Goal: Navigation & Orientation: Find specific page/section

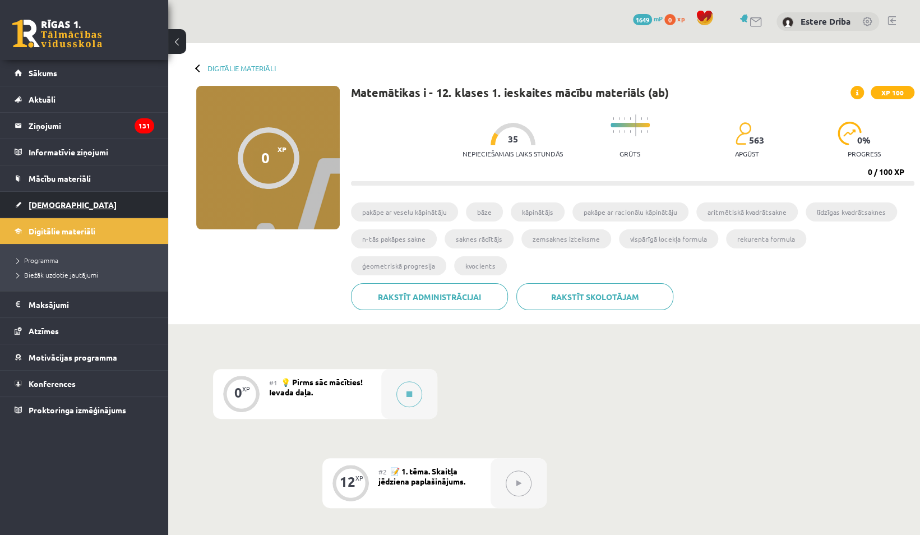
click at [57, 201] on span "[DEMOGRAPHIC_DATA]" at bounding box center [73, 205] width 88 height 10
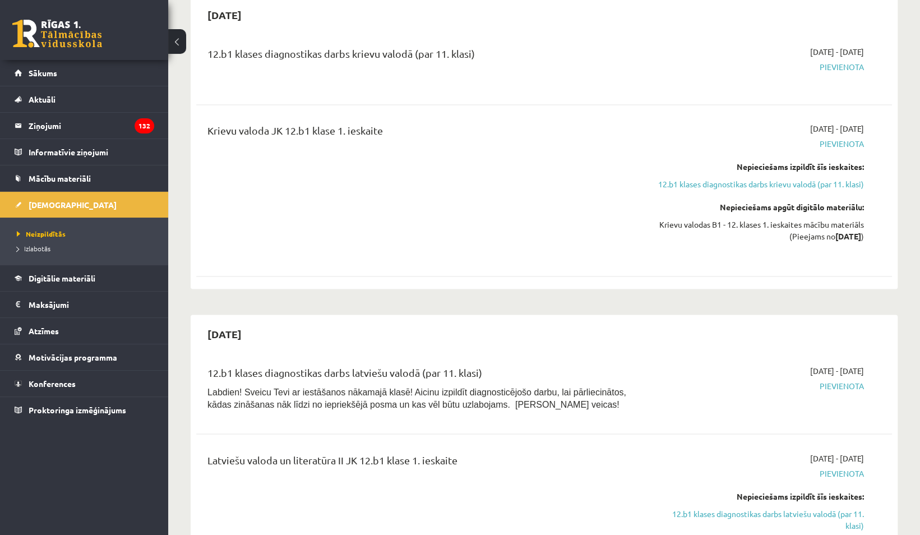
scroll to position [1106, 0]
click at [72, 127] on legend "Ziņojumi 132" at bounding box center [92, 126] width 126 height 26
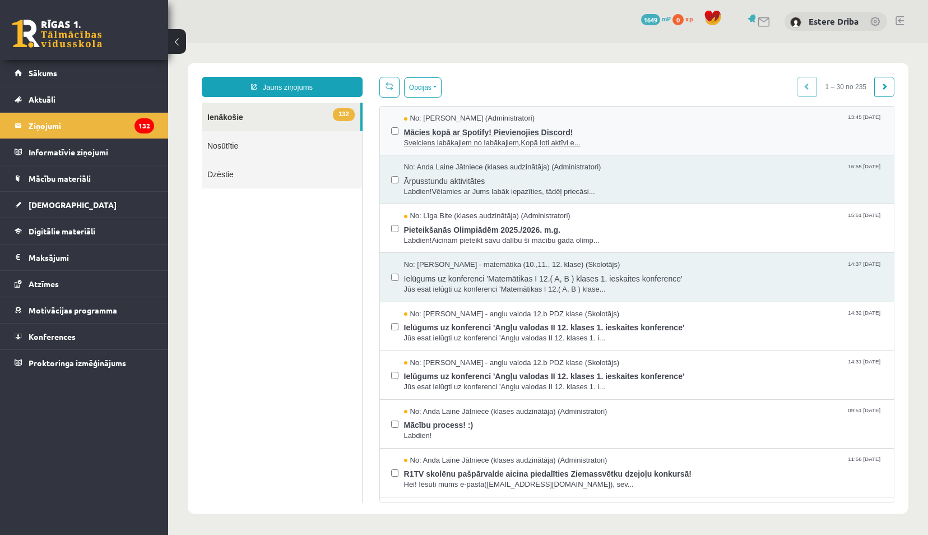
click at [561, 124] on span "Mācies kopā ar Spotify! Pievienojies Discord!" at bounding box center [643, 131] width 479 height 14
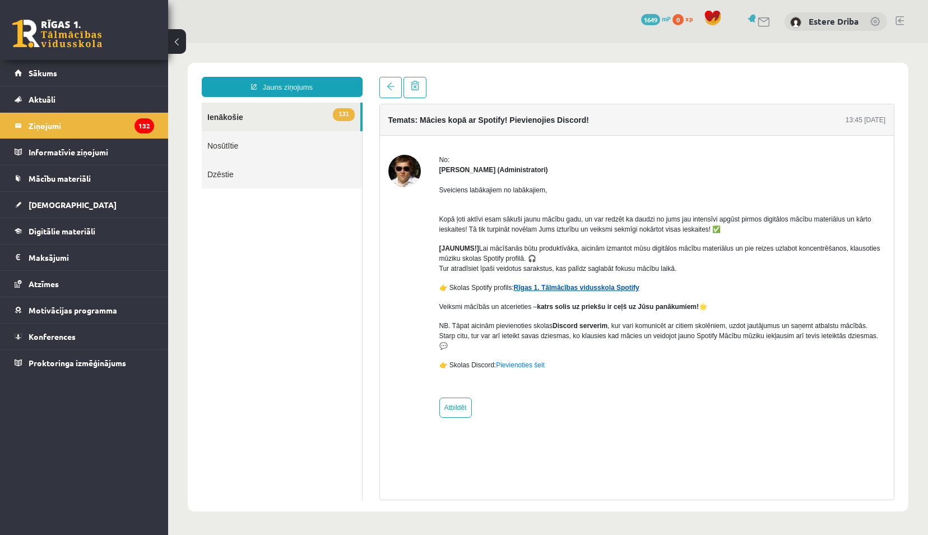
click at [603, 286] on link "Rīgas 1. Tālmācības vidusskola Spotify" at bounding box center [577, 288] width 126 height 8
click at [520, 361] on link "Pievienoties šeit" at bounding box center [520, 365] width 49 height 8
click at [53, 205] on span "[DEMOGRAPHIC_DATA]" at bounding box center [73, 205] width 88 height 10
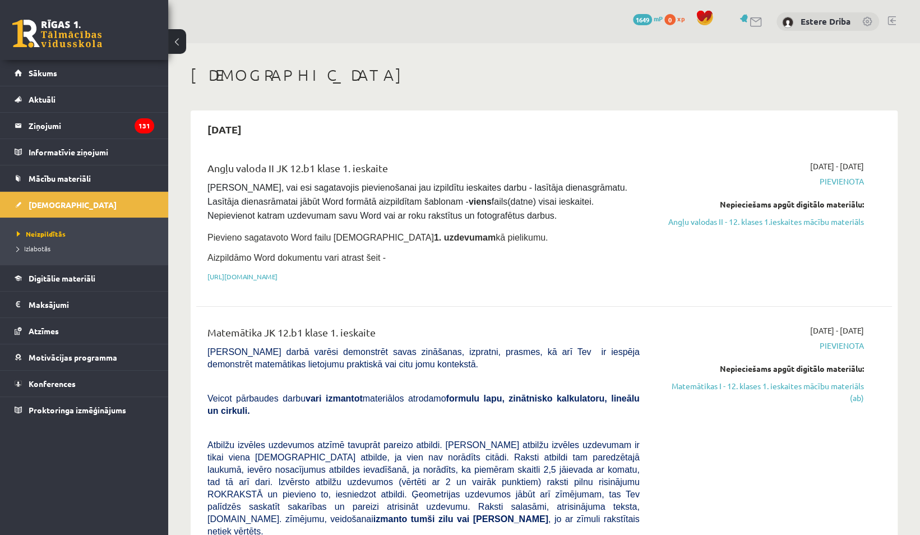
click at [121, 478] on div "0 Dāvanas 1649 mP 0 xp [PERSON_NAME] Sākums Aktuāli Kā mācīties eSKOLĀ Kontakti…" at bounding box center [84, 267] width 168 height 535
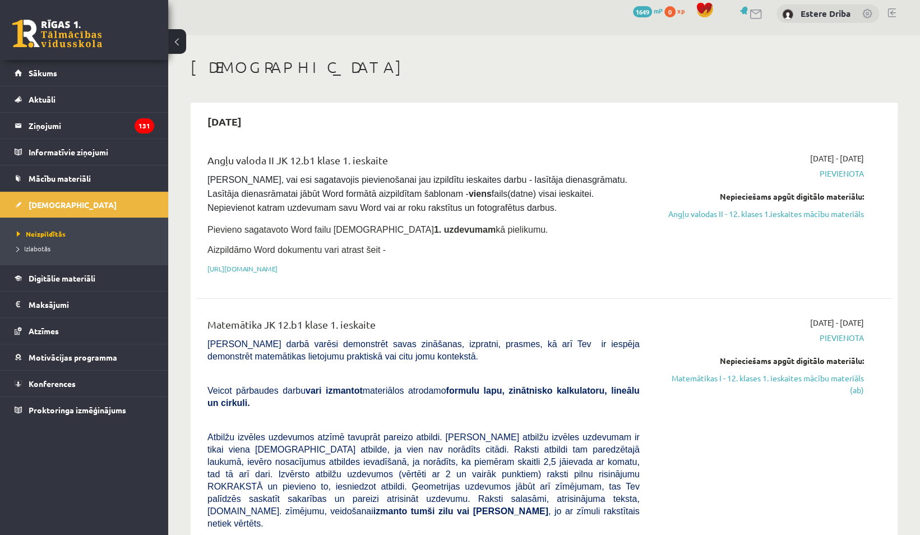
click at [131, 285] on link "Digitālie materiāli" at bounding box center [85, 278] width 140 height 26
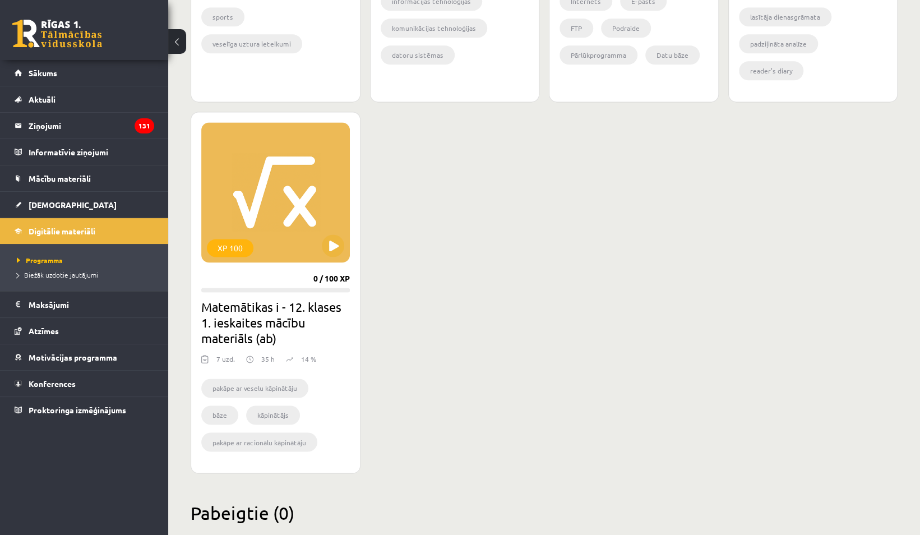
scroll to position [958, 0]
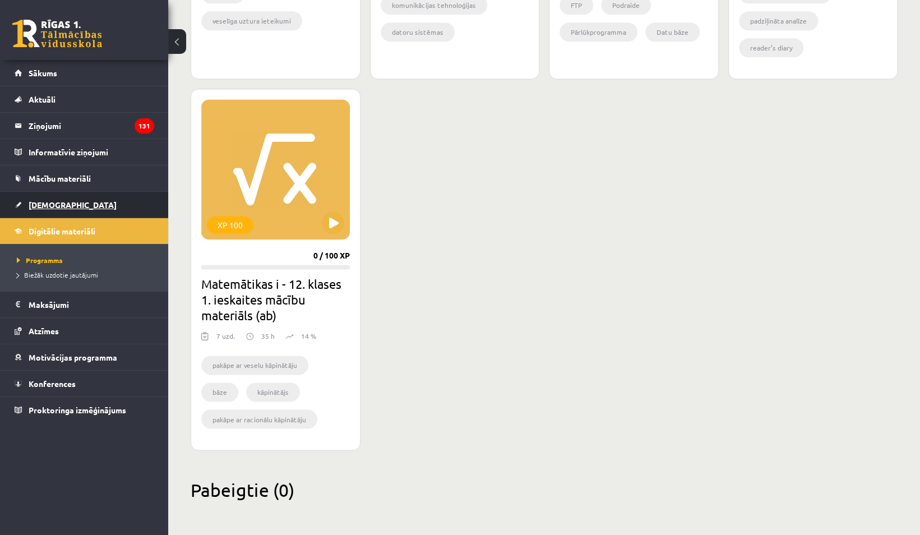
click at [90, 200] on link "[DEMOGRAPHIC_DATA]" at bounding box center [85, 205] width 140 height 26
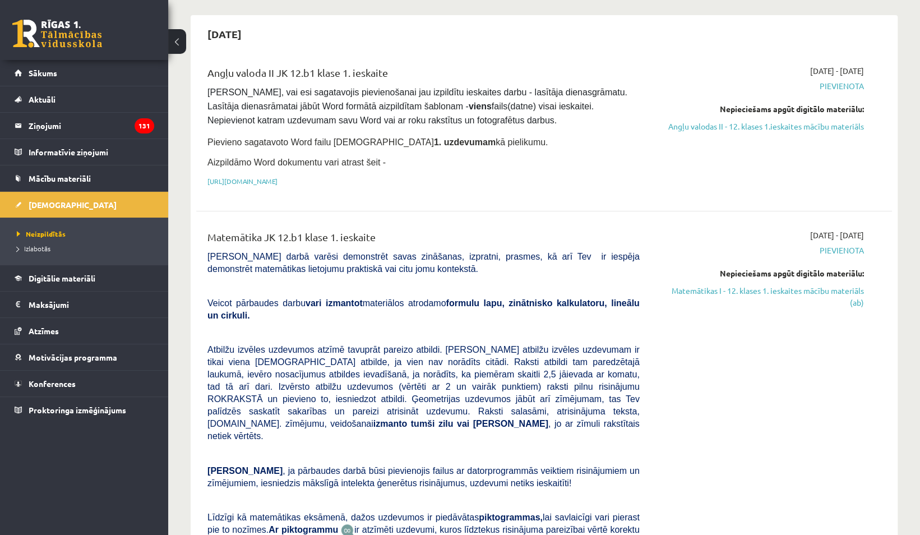
scroll to position [96, 0]
click at [84, 286] on link "Digitālie materiāli" at bounding box center [85, 278] width 140 height 26
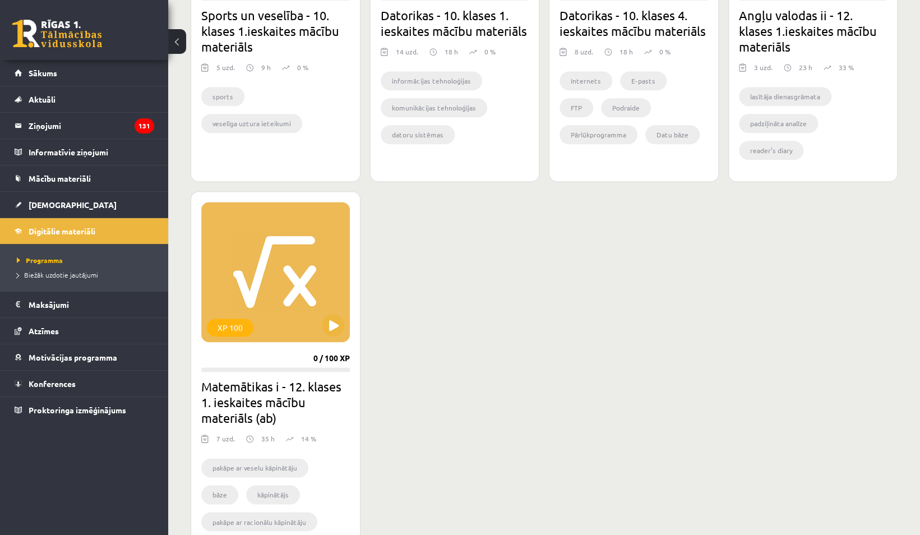
scroll to position [958, 0]
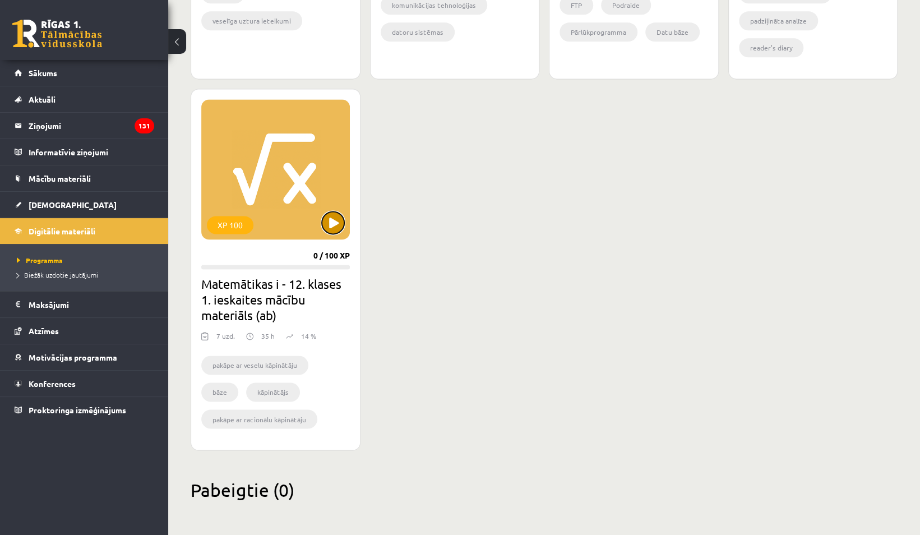
click at [335, 219] on button at bounding box center [333, 222] width 22 height 22
